Goal: Task Accomplishment & Management: Use online tool/utility

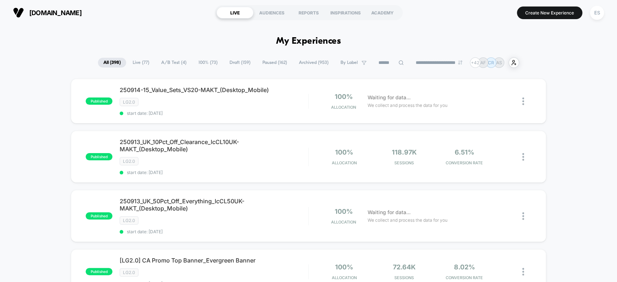
click at [379, 66] on input at bounding box center [391, 63] width 36 height 9
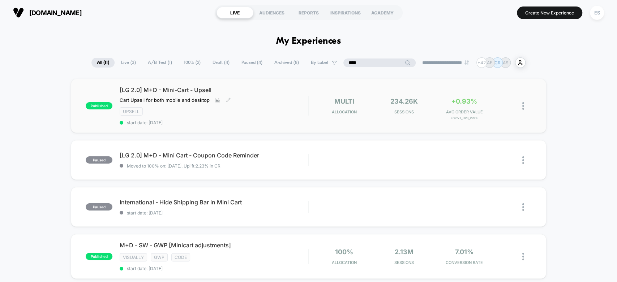
type input "****"
click at [145, 91] on span "[LG 2.0] M+D - Mini-Cart - Upsell" at bounding box center [214, 89] width 188 height 7
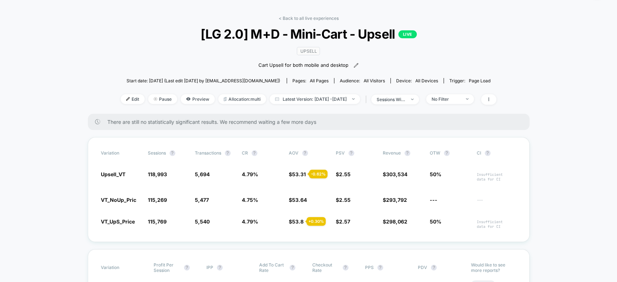
scroll to position [43, 0]
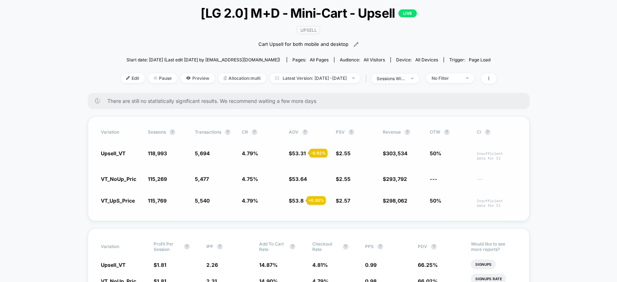
click at [107, 176] on span "VT_NoUp_Pric" at bounding box center [118, 179] width 35 height 6
click at [104, 176] on span "VT_NoUp_Pric" at bounding box center [118, 179] width 35 height 6
click at [110, 151] on span "Upsell_VT" at bounding box center [113, 153] width 25 height 6
click at [121, 79] on span "Edit" at bounding box center [133, 78] width 24 height 10
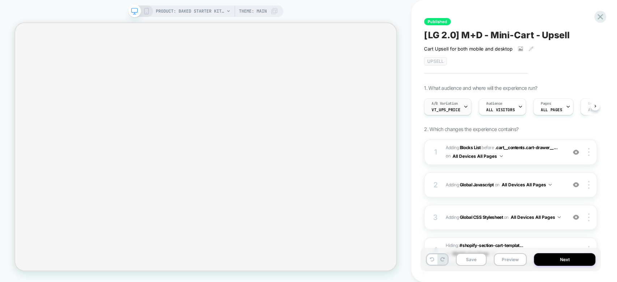
click at [463, 109] on div at bounding box center [465, 107] width 5 height 16
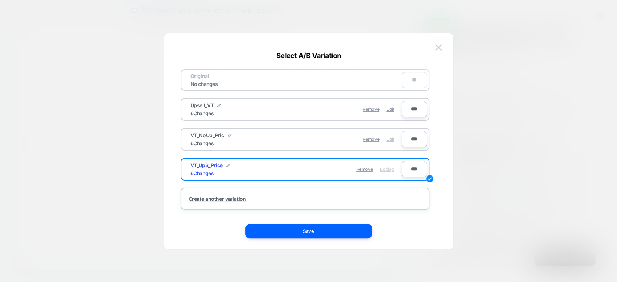
click at [392, 137] on span "Edit" at bounding box center [390, 139] width 8 height 5
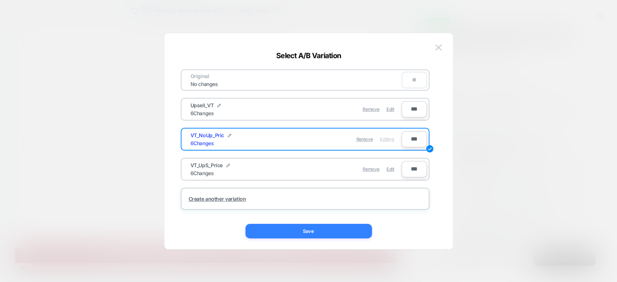
click at [319, 232] on button "Save" at bounding box center [308, 231] width 126 height 14
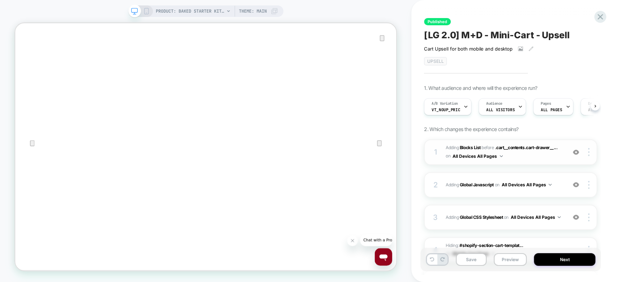
scroll to position [131, 0]
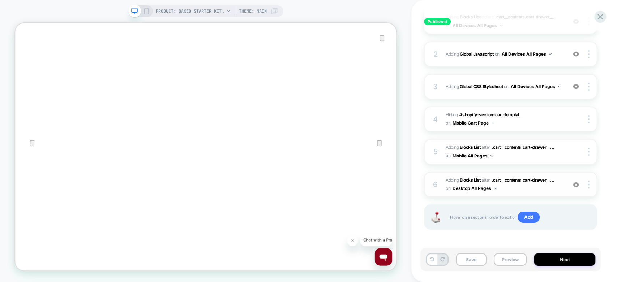
click at [440, 178] on div "6 #_loomi_addon_1750270464938_dup1753298408 Adding Blocks List AFTER .cart__con…" at bounding box center [510, 185] width 173 height 26
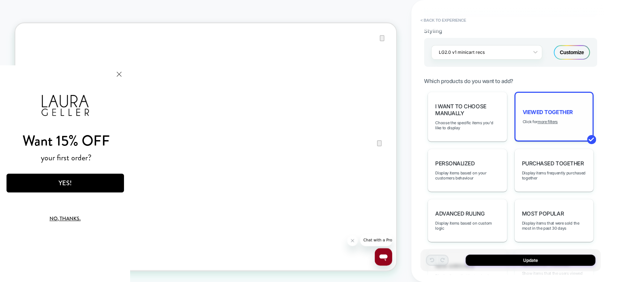
scroll to position [162, 0]
click at [543, 121] on u "more filters" at bounding box center [547, 121] width 20 height 5
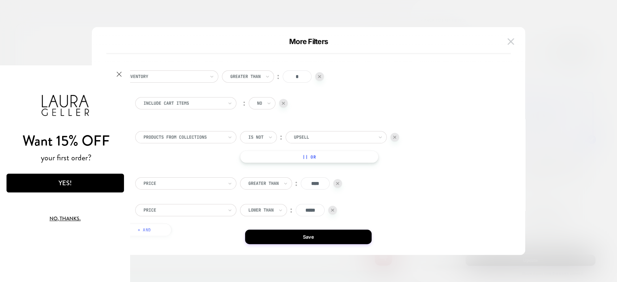
scroll to position [31, 0]
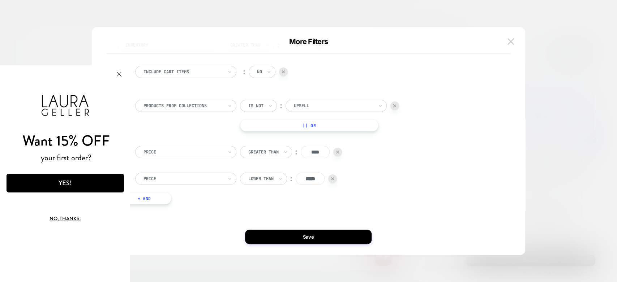
click at [308, 125] on button "|| Or" at bounding box center [309, 125] width 138 height 12
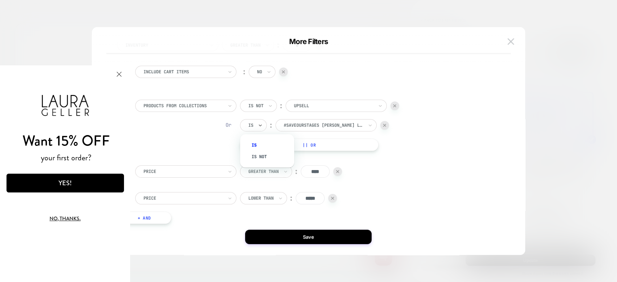
click at [254, 126] on div "Is" at bounding box center [250, 125] width 7 height 8
click at [260, 155] on div "Is not" at bounding box center [270, 157] width 47 height 12
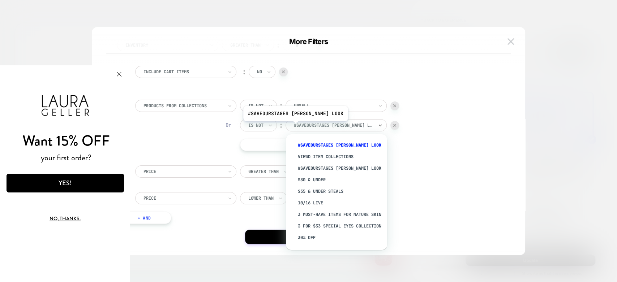
click at [304, 126] on div at bounding box center [333, 125] width 79 height 7
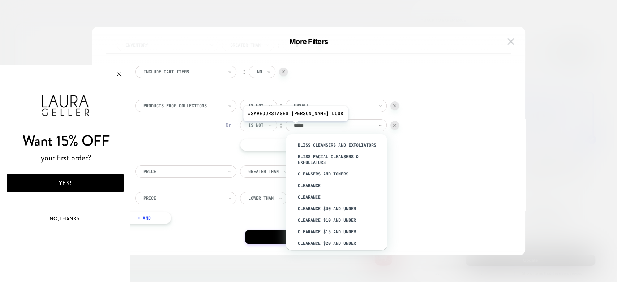
type input "******"
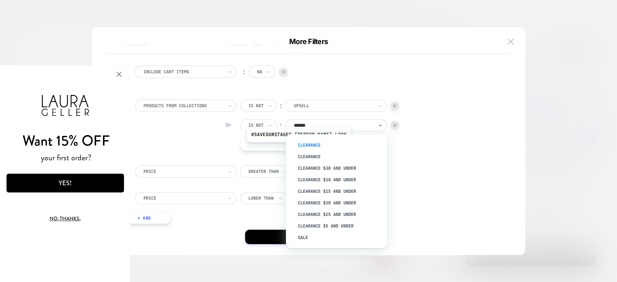
click at [307, 147] on div "Clearance" at bounding box center [340, 145] width 94 height 12
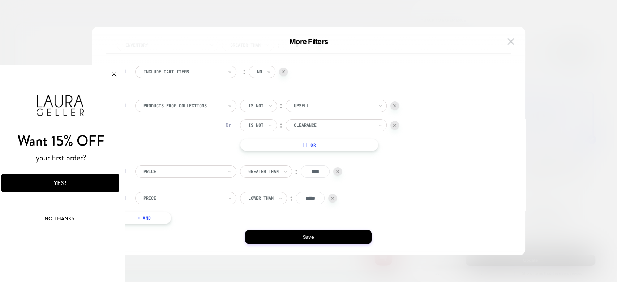
click at [120, 75] on button "Close Modal" at bounding box center [114, 73] width 20 height 17
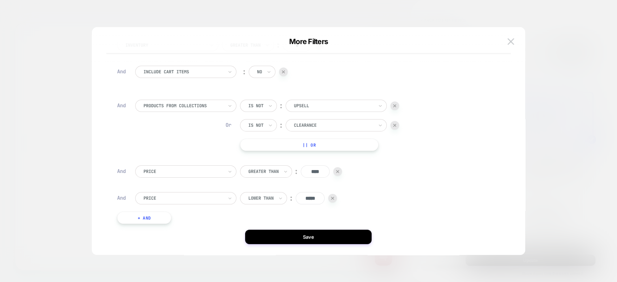
scroll to position [51, 0]
